Goal: Task Accomplishment & Management: Manage account settings

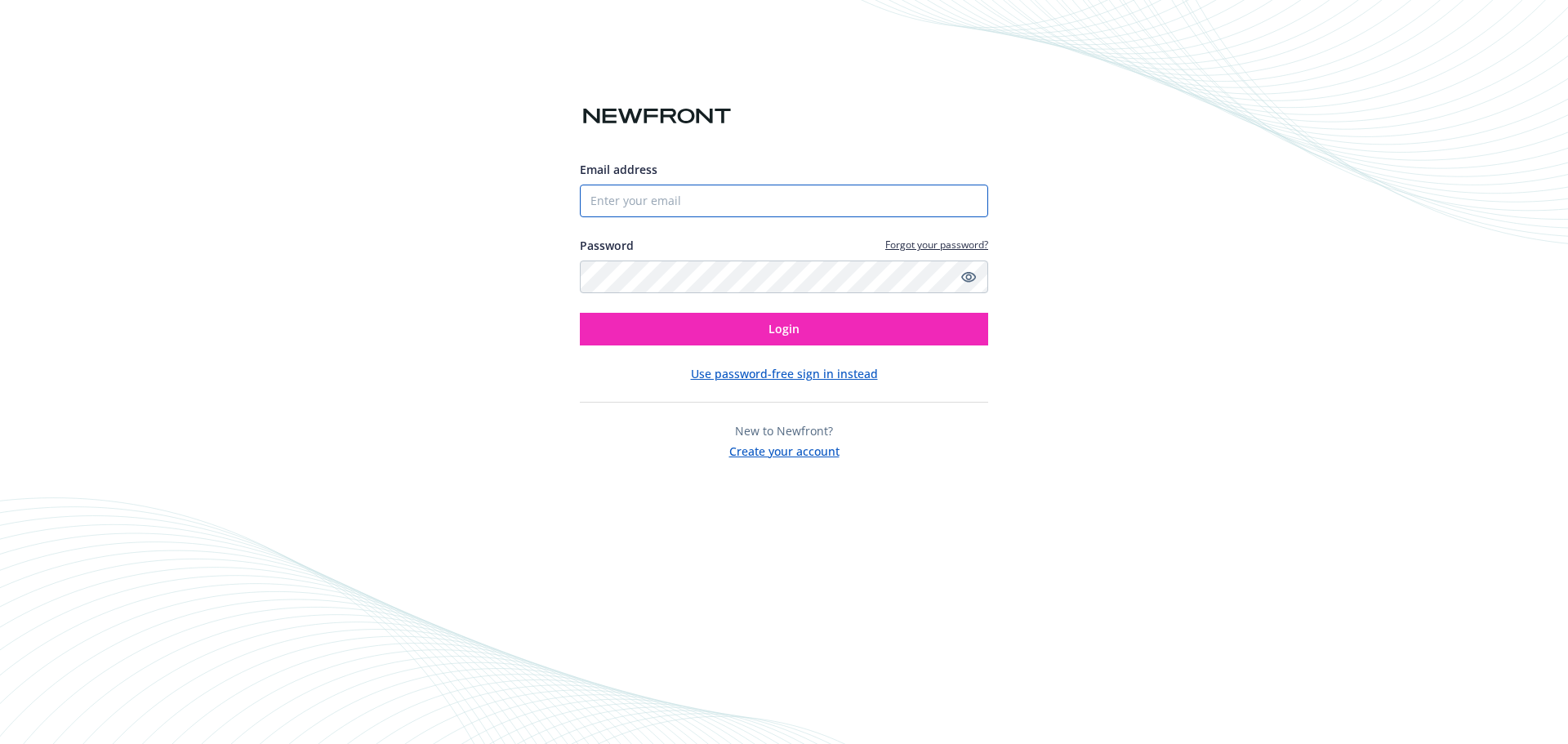
click at [723, 207] on input "Email address" at bounding box center [784, 201] width 408 height 33
paste input "[PERSON_NAME][EMAIL_ADDRESS][PERSON_NAME][DOMAIN_NAME]"
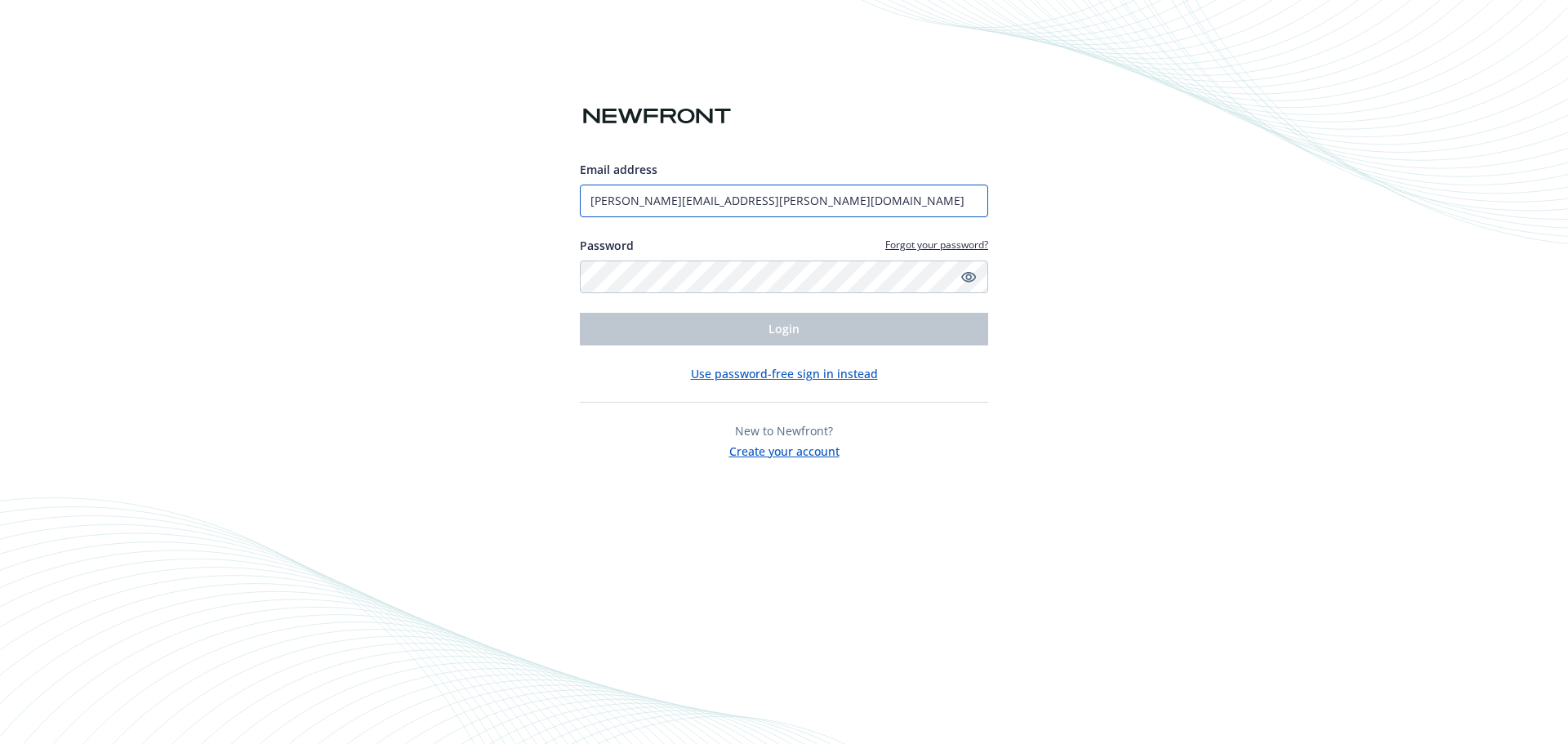
type input "[PERSON_NAME][EMAIL_ADDRESS][PERSON_NAME][DOMAIN_NAME]"
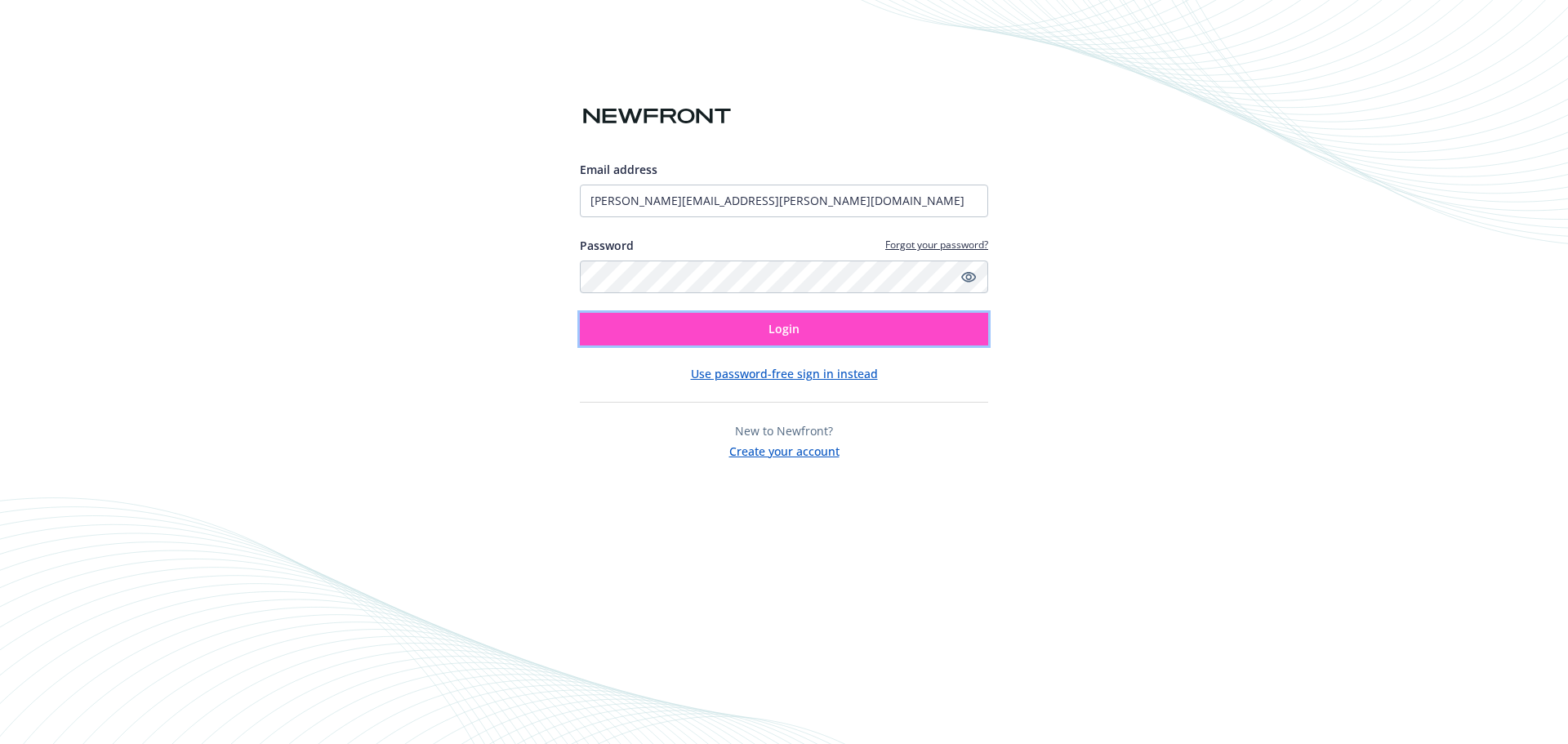
click at [764, 331] on button "Login" at bounding box center [784, 328] width 408 height 33
